Goal: Task Accomplishment & Management: Use online tool/utility

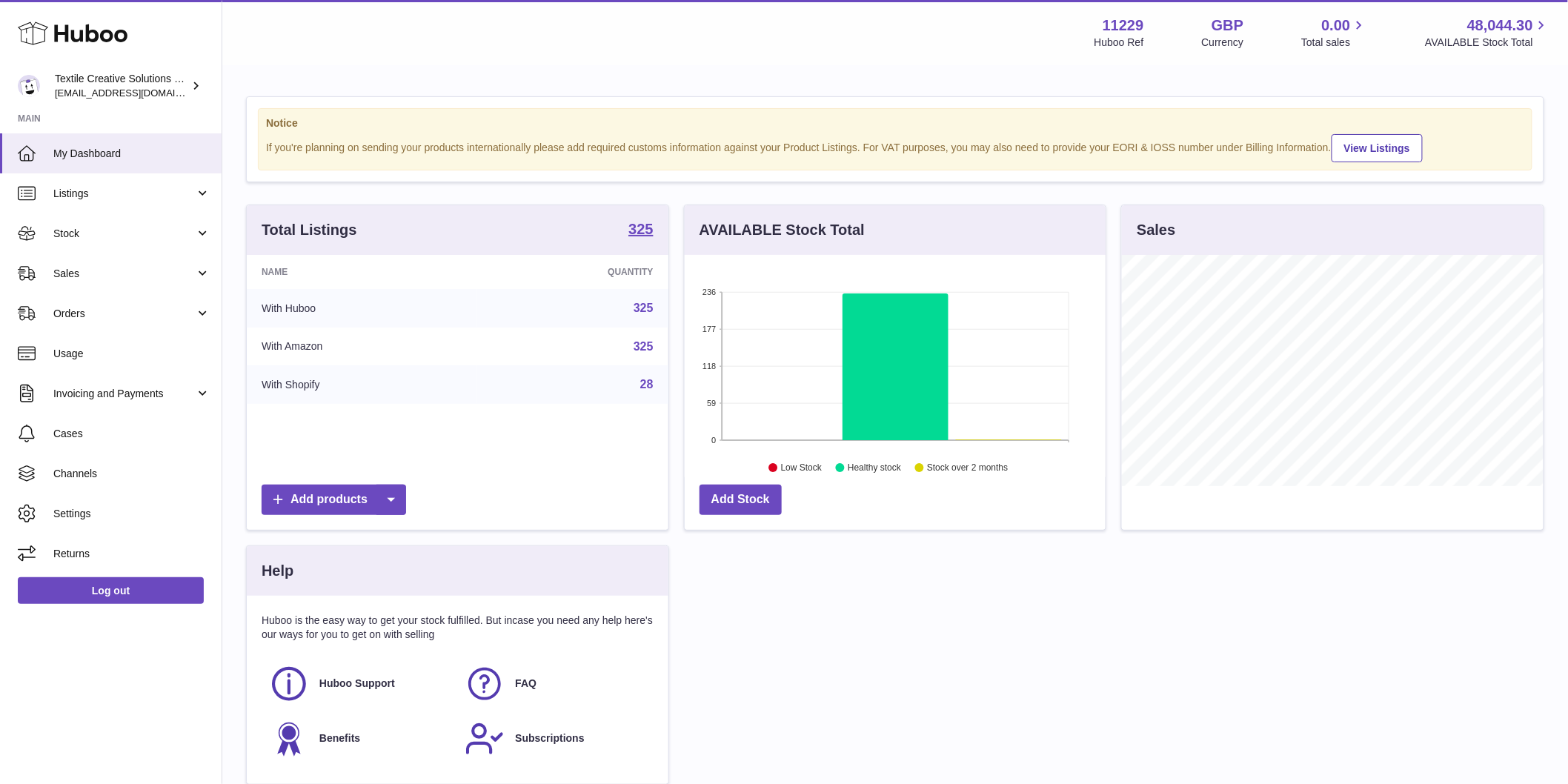
scroll to position [231, 421]
click at [139, 269] on span "Sales" at bounding box center [124, 274] width 141 height 14
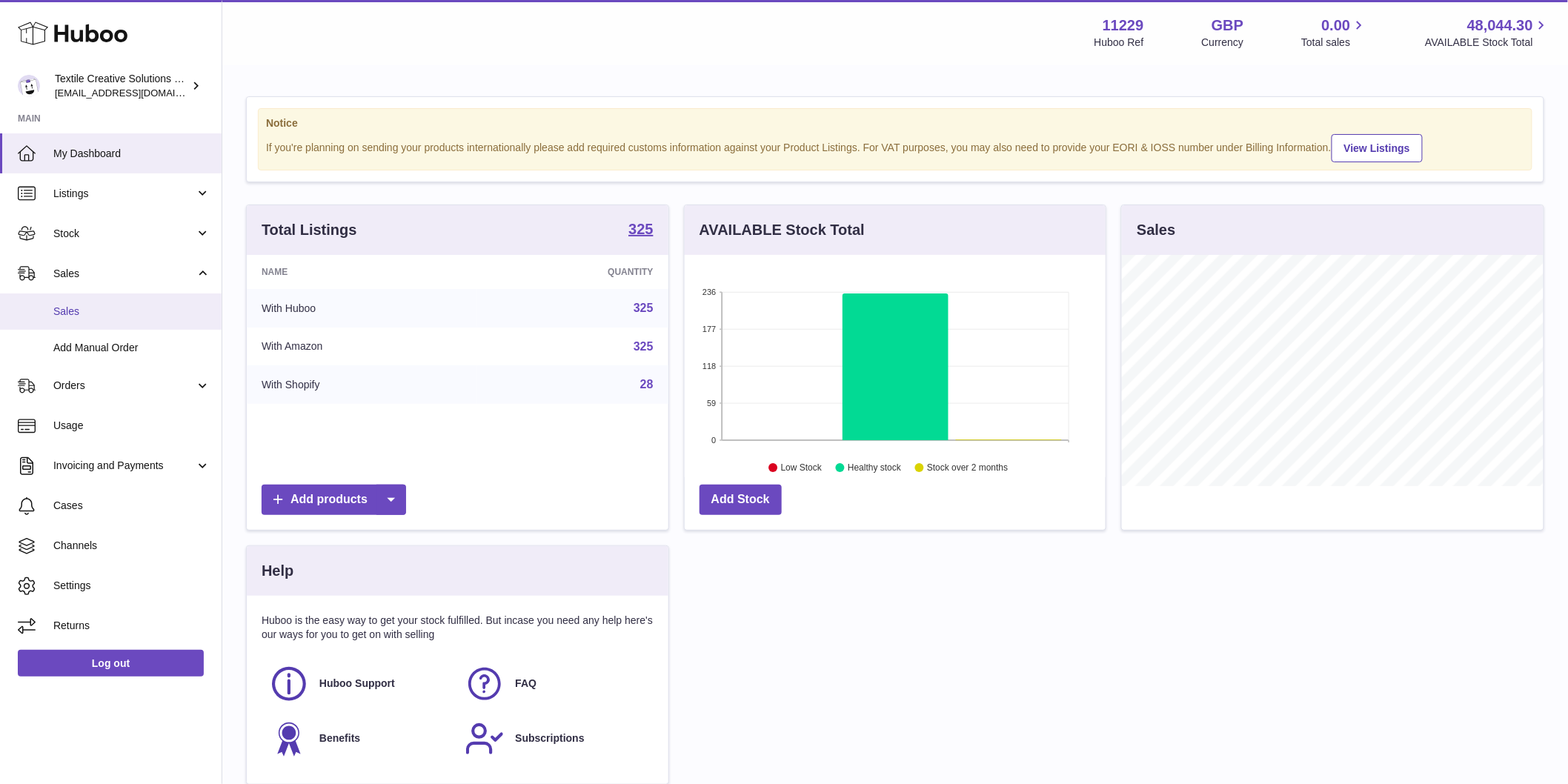
click at [126, 319] on link "Sales" at bounding box center [111, 312] width 221 height 37
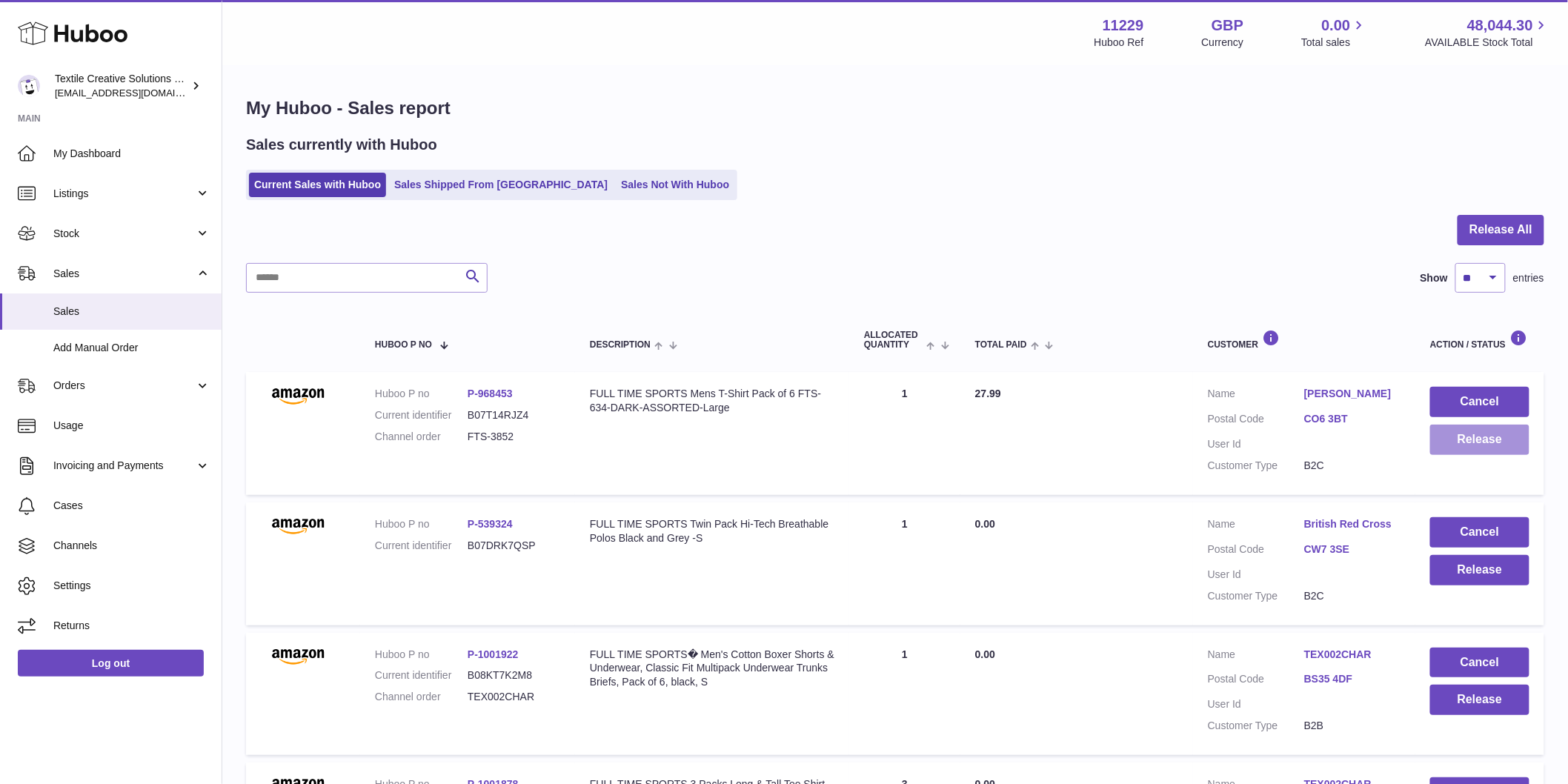
click at [1509, 448] on button "Release" at bounding box center [1480, 439] width 99 height 30
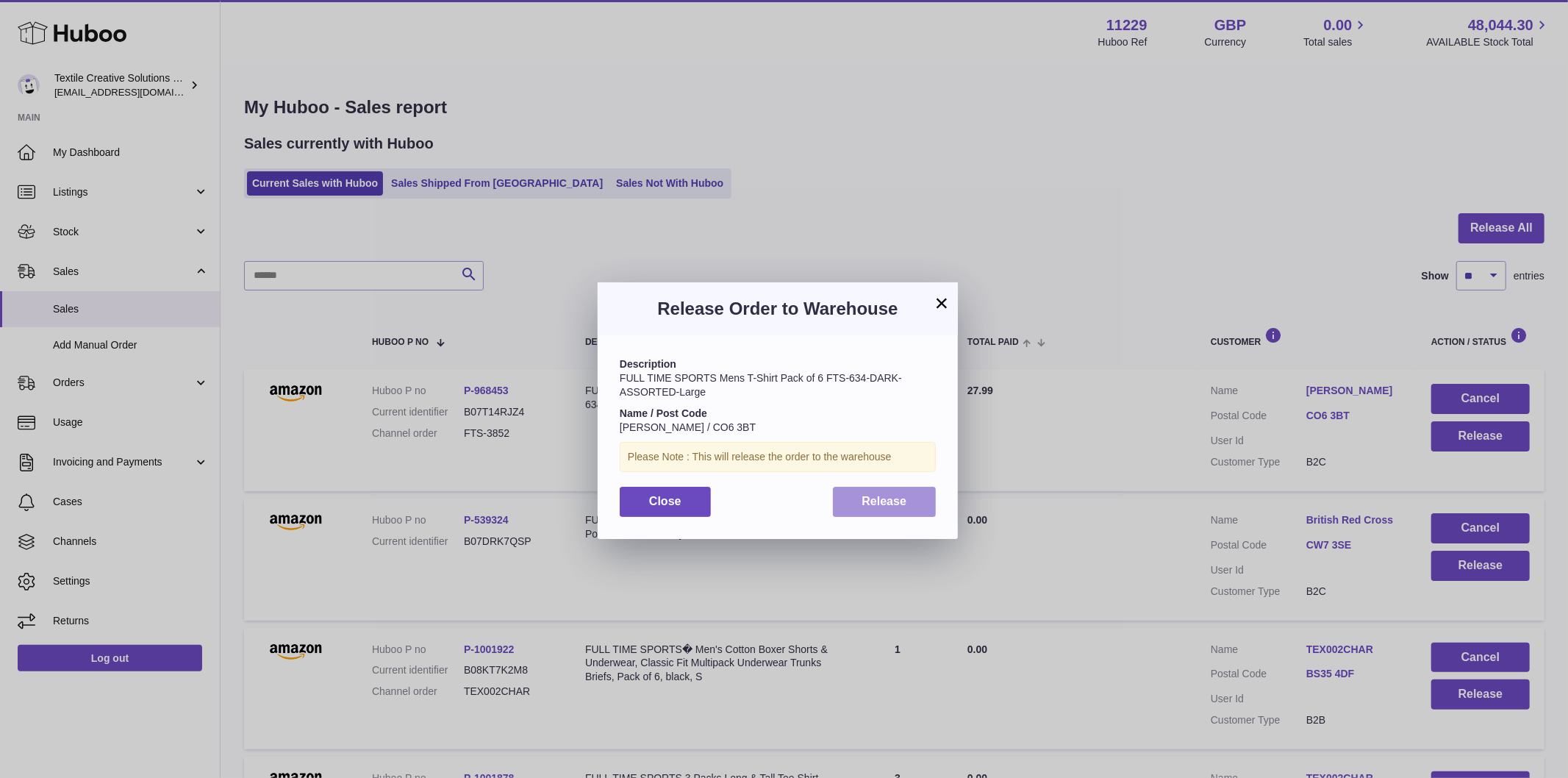
click at [888, 516] on button "Release" at bounding box center [884, 501] width 104 height 30
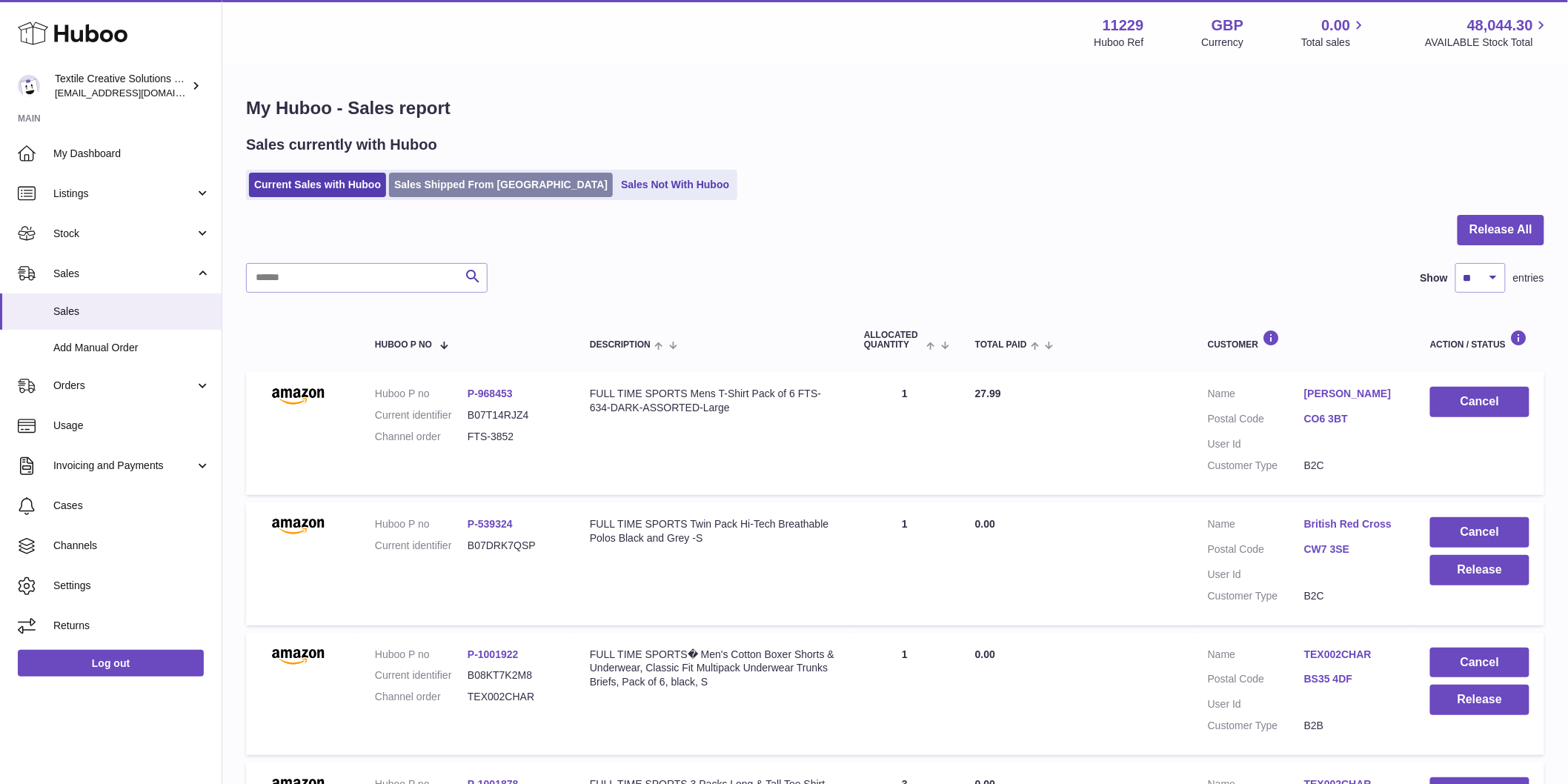
click at [493, 186] on link "Sales Shipped From [GEOGRAPHIC_DATA]" at bounding box center [500, 185] width 224 height 24
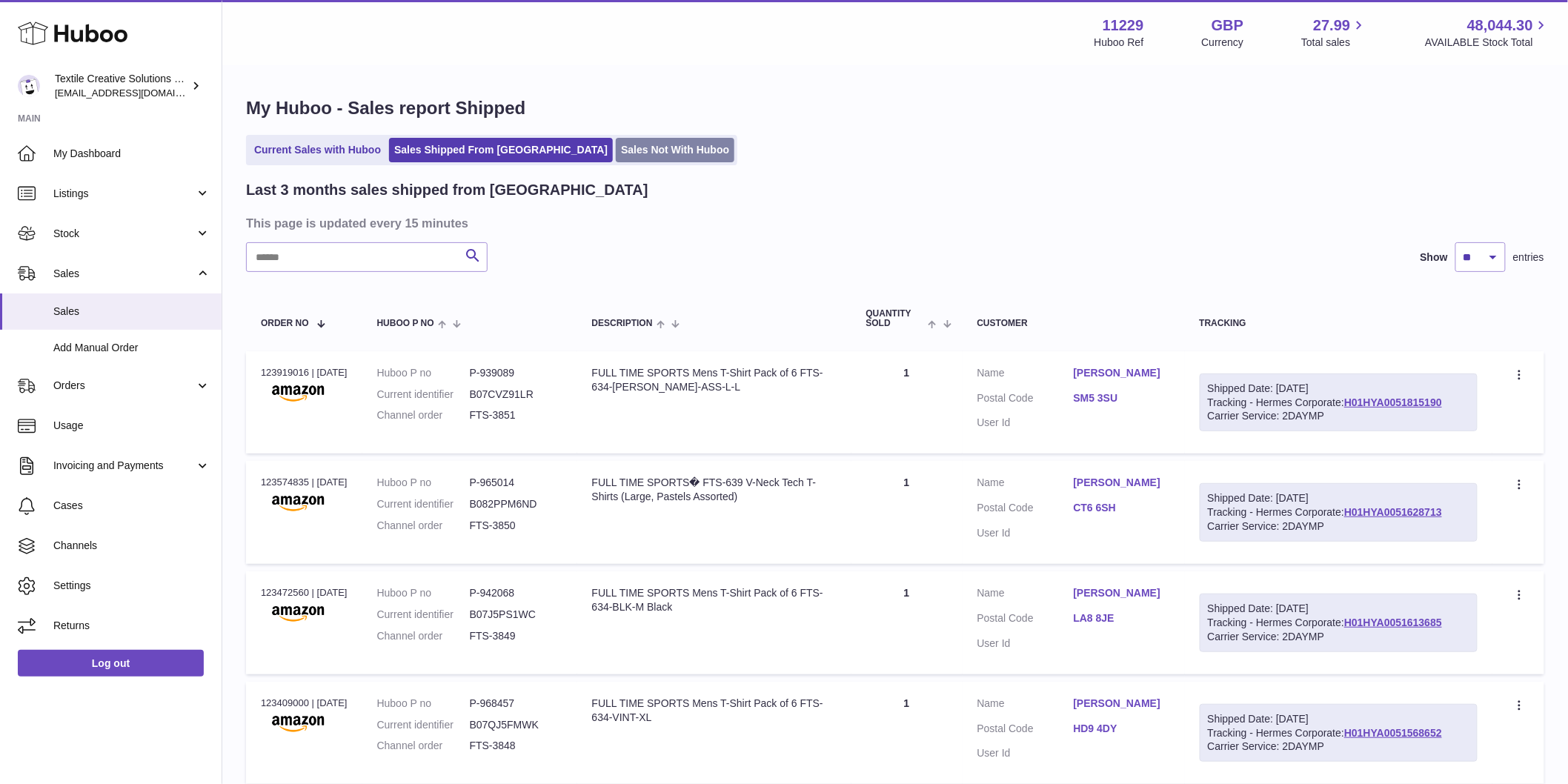
click at [616, 158] on link "Sales Not With Huboo" at bounding box center [675, 150] width 119 height 24
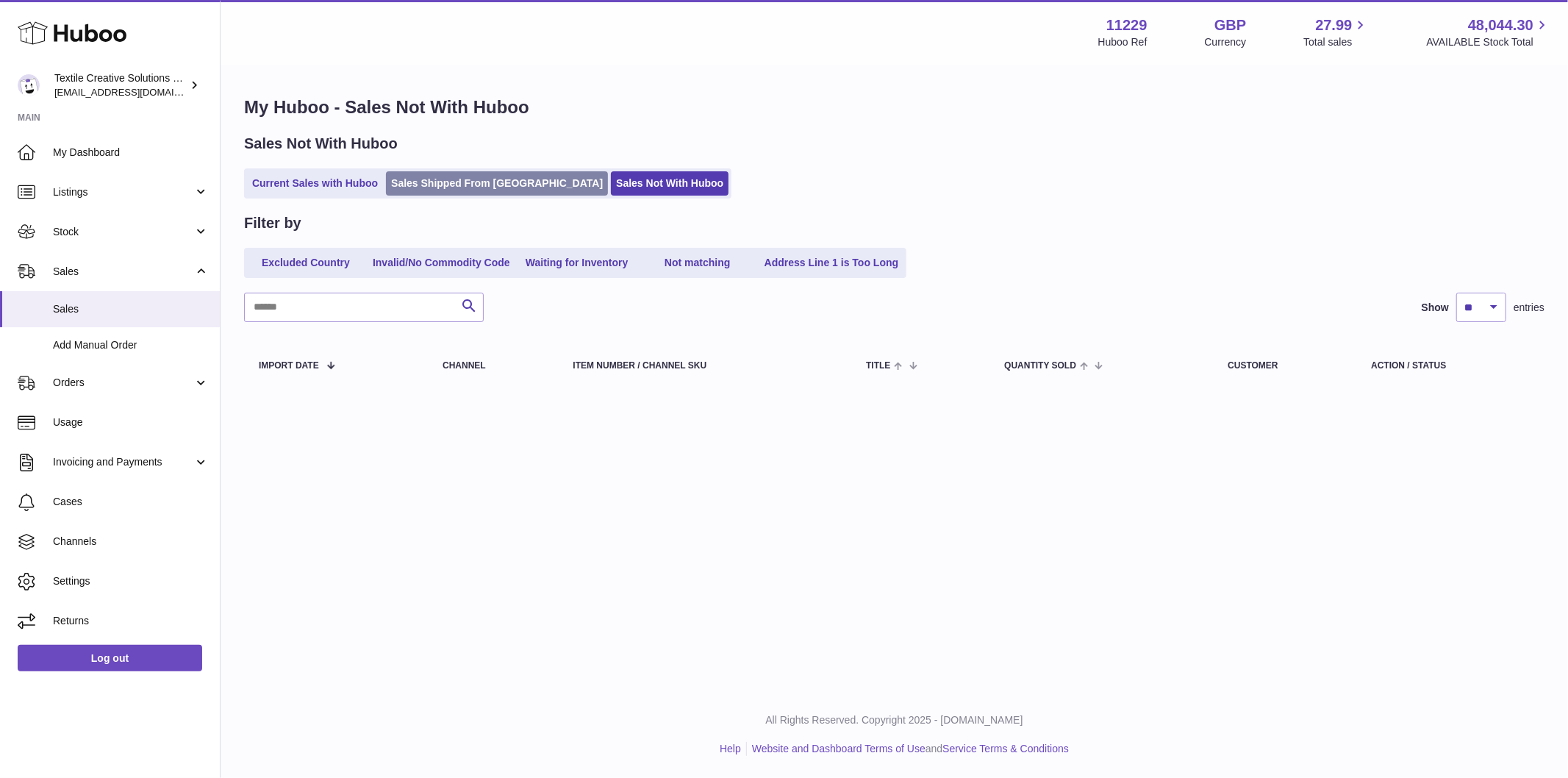
click at [453, 184] on link "Sales Shipped From Huboo" at bounding box center [496, 183] width 222 height 24
